Goal: Information Seeking & Learning: Learn about a topic

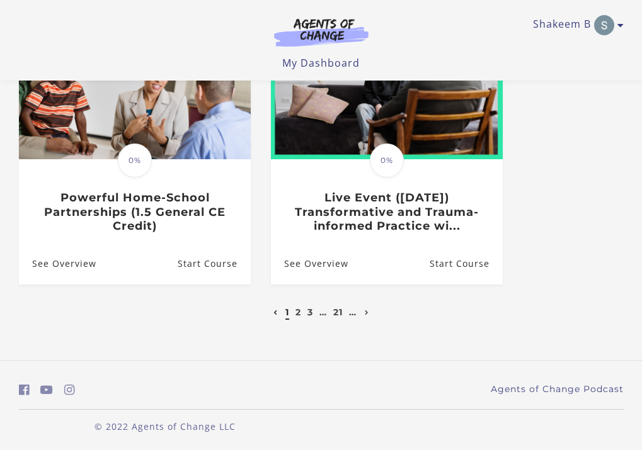
scroll to position [703, 0]
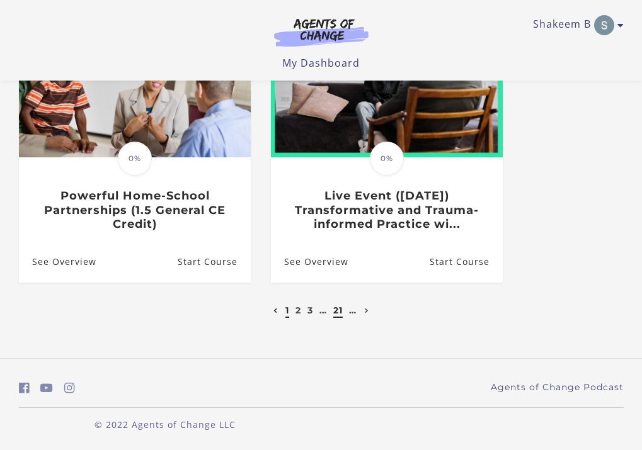
click at [339, 313] on link "21" at bounding box center [337, 310] width 9 height 11
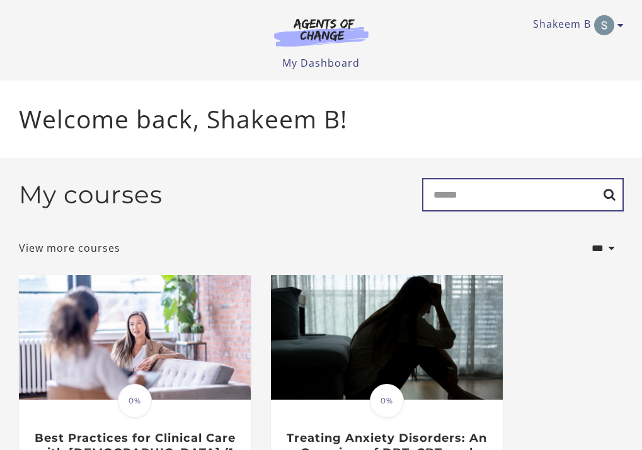
click at [463, 193] on input "Search" at bounding box center [523, 194] width 202 height 33
type input "****"
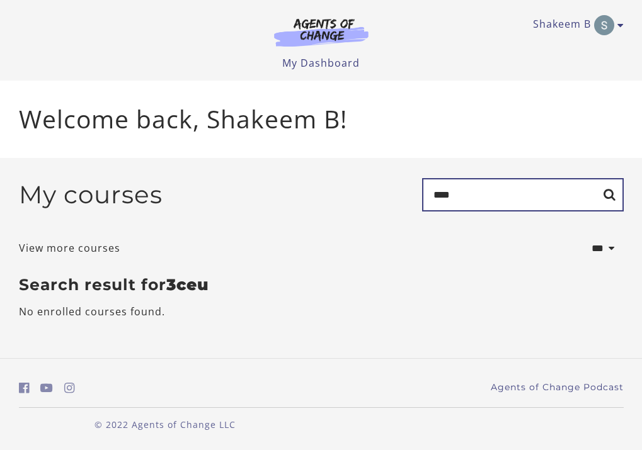
drag, startPoint x: 445, startPoint y: 200, endPoint x: 471, endPoint y: 205, distance: 25.6
click at [471, 205] on input "****" at bounding box center [523, 194] width 202 height 33
type input "*"
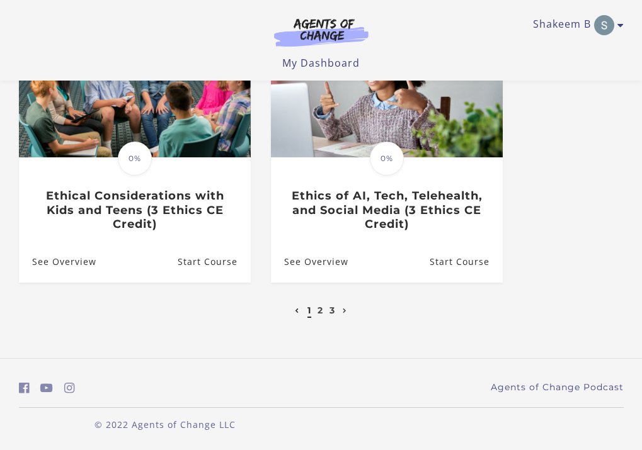
scroll to position [733, 0]
click at [322, 312] on link "2" at bounding box center [321, 310] width 6 height 11
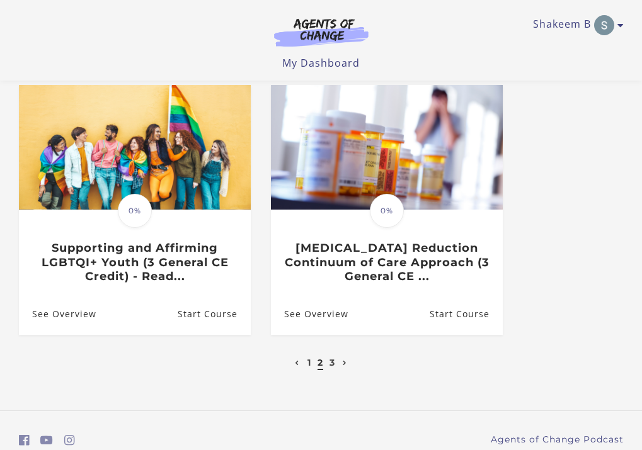
scroll to position [679, 0]
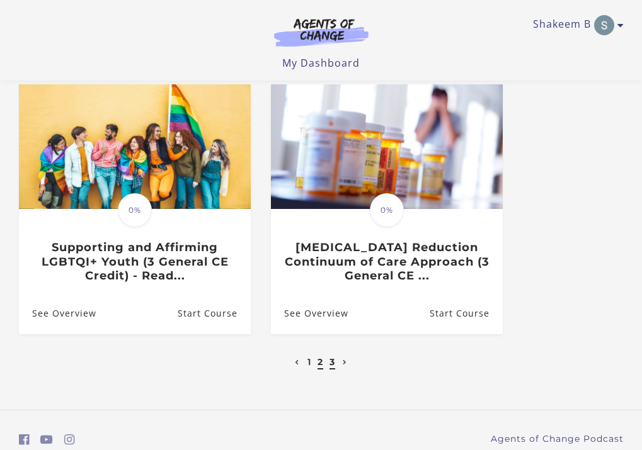
click at [333, 366] on link "3" at bounding box center [333, 362] width 6 height 11
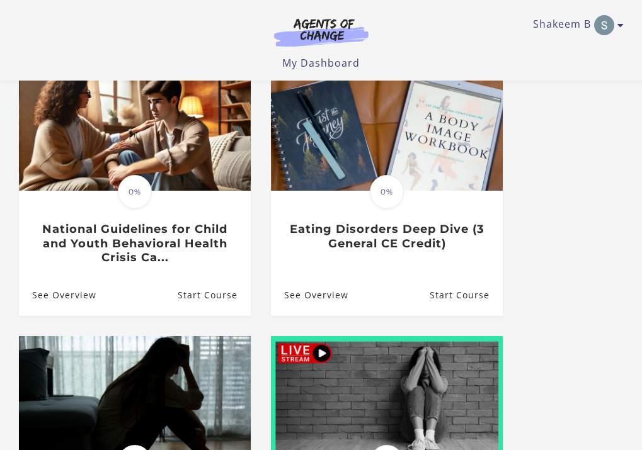
scroll to position [159, 0]
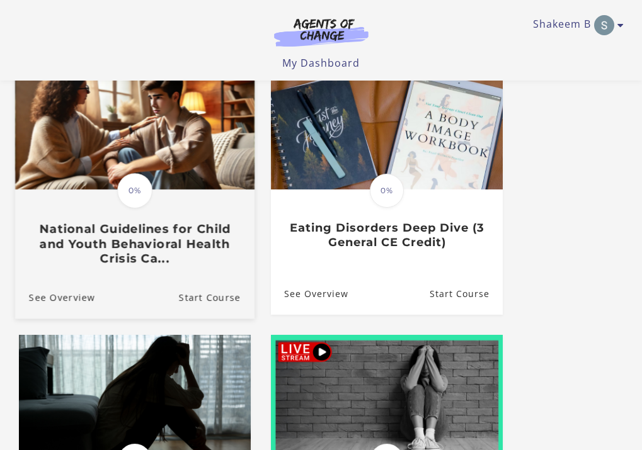
click at [96, 227] on h3 "National Guidelines for Child and Youth Behavioral Health Crisis Ca..." at bounding box center [134, 244] width 212 height 44
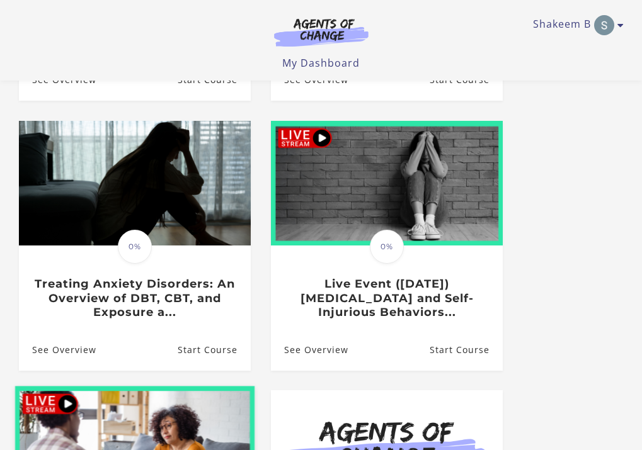
scroll to position [344, 0]
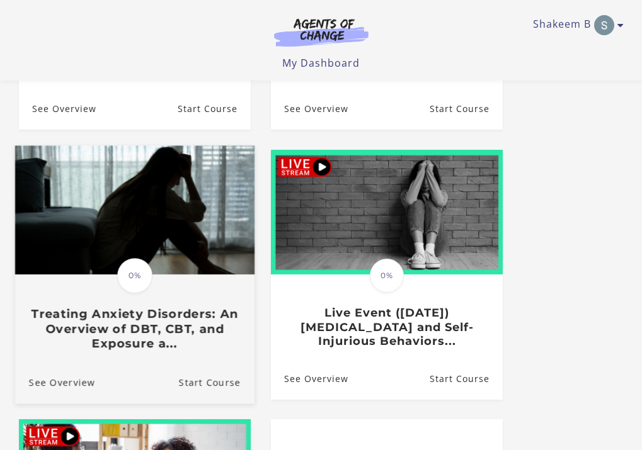
click at [122, 329] on h3 "Treating Anxiety Disorders: An Overview of DBT, CBT, and Exposure a..." at bounding box center [134, 329] width 212 height 44
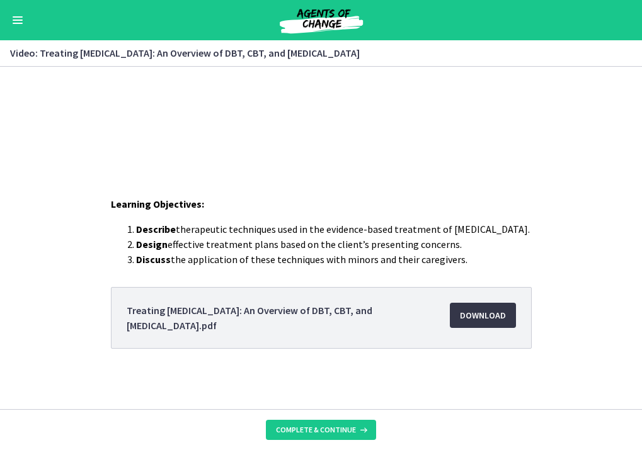
scroll to position [169, 0]
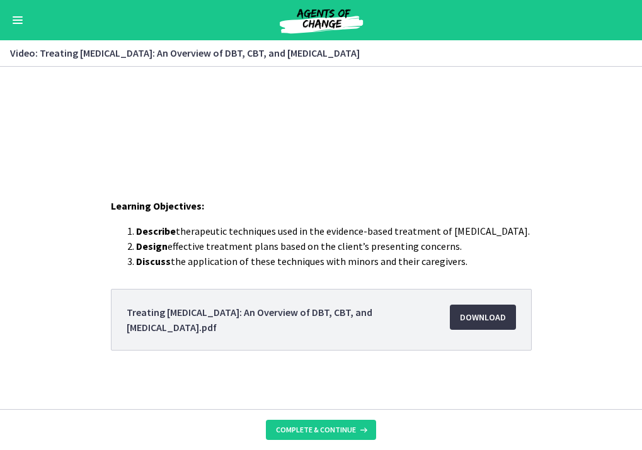
click at [479, 316] on span "Download Opens in a new window" at bounding box center [483, 317] width 46 height 15
click at [11, 20] on button "Enable menu" at bounding box center [17, 20] width 15 height 15
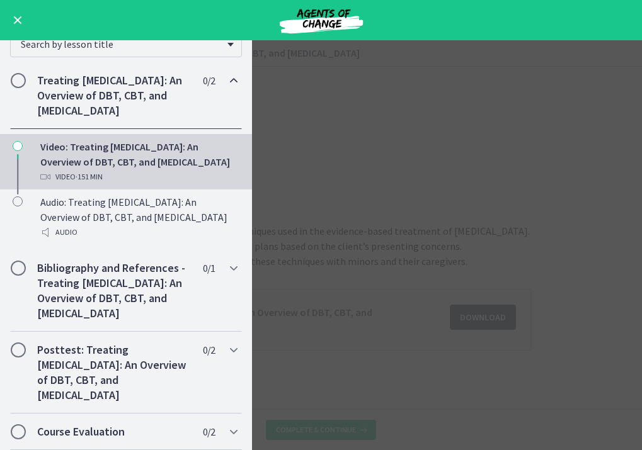
scroll to position [198, 0]
click at [18, 17] on button "Enable menu" at bounding box center [17, 20] width 15 height 15
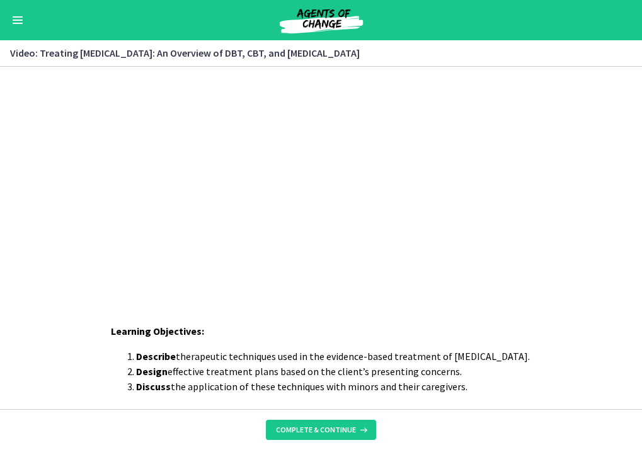
scroll to position [0, 0]
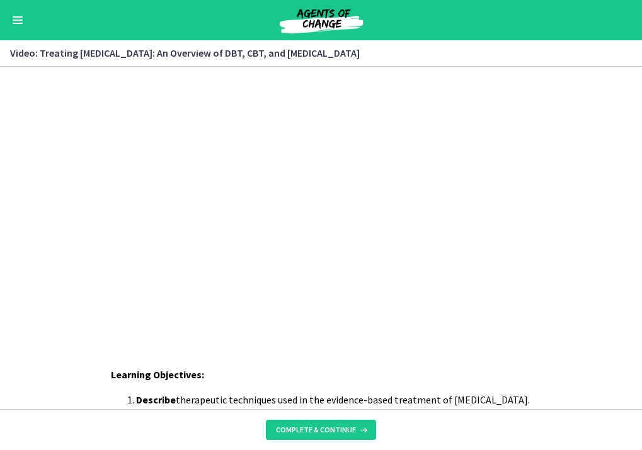
click at [18, 18] on button "Enable menu" at bounding box center [17, 20] width 15 height 15
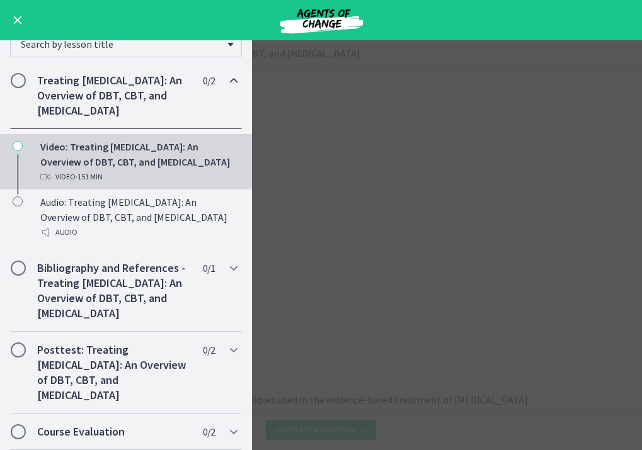
click at [18, 18] on span "Enable menu" at bounding box center [18, 20] width 8 height 8
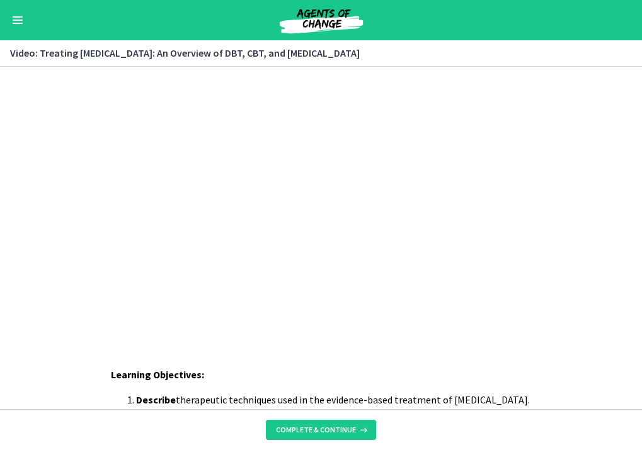
click at [317, 21] on img at bounding box center [321, 20] width 151 height 30
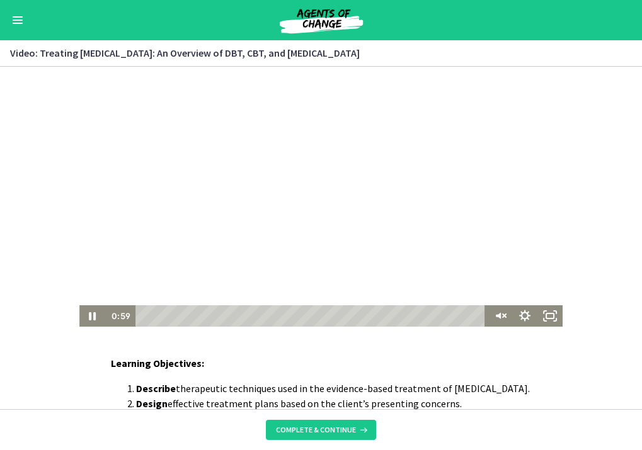
scroll to position [27, 0]
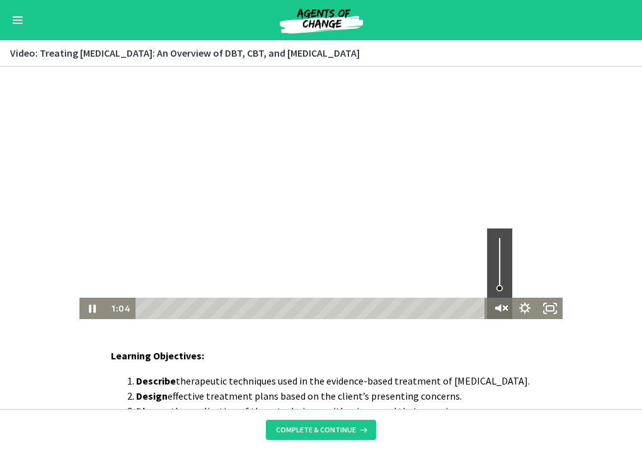
click at [501, 301] on icon "Unmute" at bounding box center [500, 309] width 30 height 26
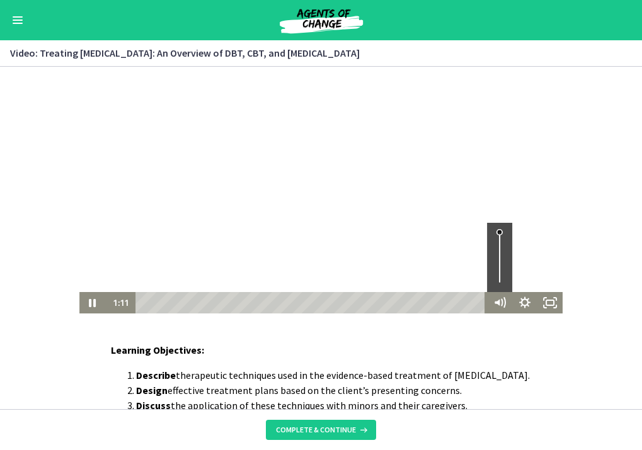
scroll to position [26, 0]
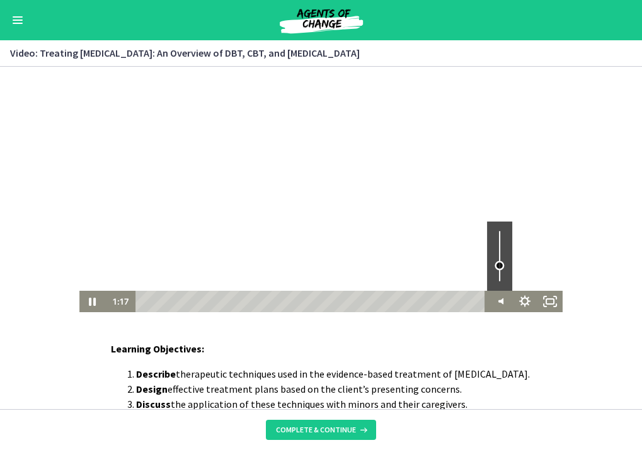
drag, startPoint x: 498, startPoint y: 230, endPoint x: 510, endPoint y: 265, distance: 36.5
click at [509, 265] on div "Volume" at bounding box center [499, 256] width 25 height 69
click at [503, 265] on div "Volume" at bounding box center [499, 265] width 9 height 9
